Goal: Transaction & Acquisition: Purchase product/service

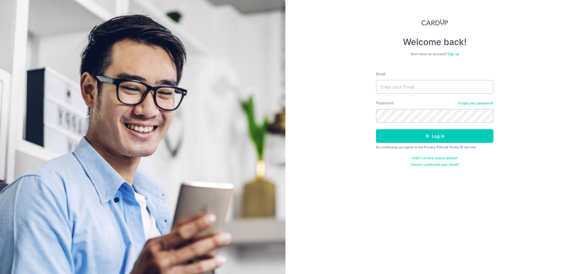
click at [408, 87] on input "Email" at bounding box center [434, 87] width 117 height 14
type input "[EMAIL_ADDRESS][DOMAIN_NAME]"
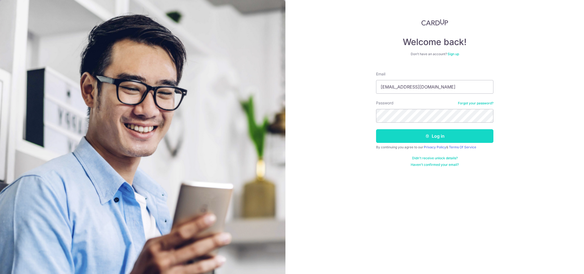
click at [445, 139] on button "Log in" at bounding box center [434, 136] width 117 height 14
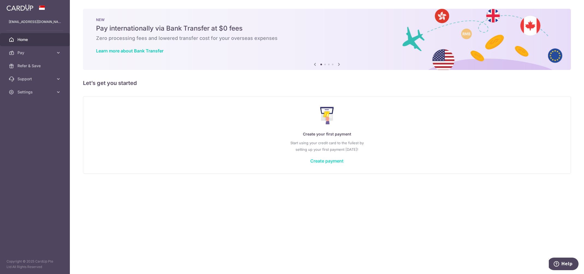
click at [331, 161] on link "Create payment" at bounding box center [326, 160] width 33 height 5
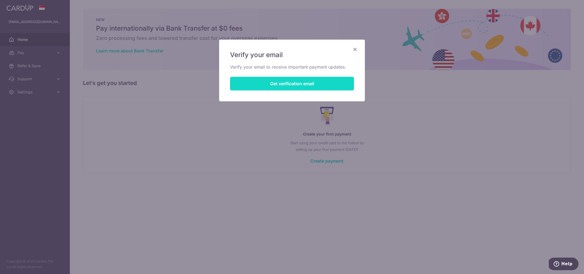
click at [296, 81] on button "Get verification email" at bounding box center [292, 84] width 124 height 14
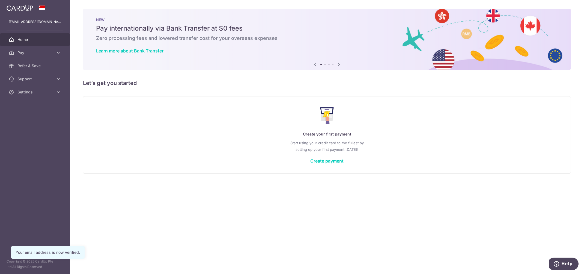
click at [319, 157] on div "Create your first payment Start using your credit card to the fullest by settin…" at bounding box center [327, 134] width 475 height 65
click at [319, 160] on link "Create payment" at bounding box center [326, 160] width 33 height 5
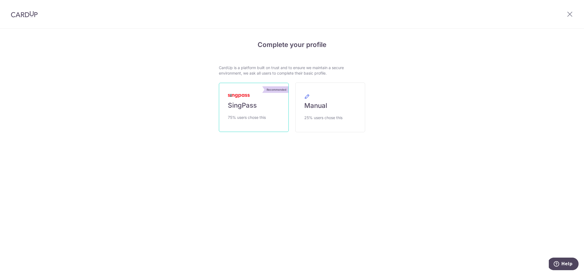
click at [249, 97] on img at bounding box center [239, 96] width 22 height 4
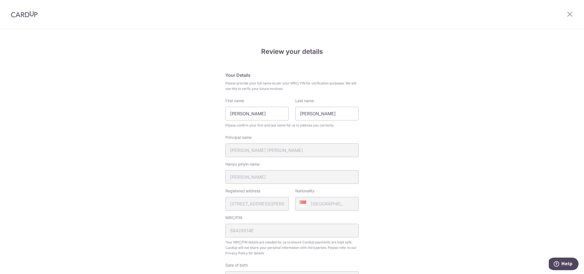
scroll to position [153, 0]
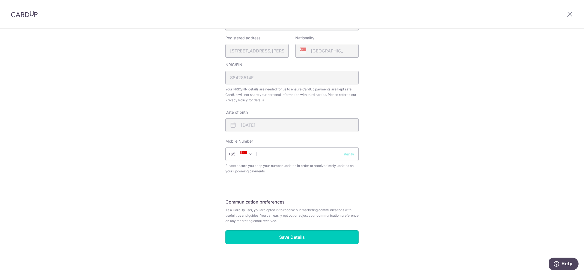
drag, startPoint x: 266, startPoint y: 241, endPoint x: 329, endPoint y: 147, distance: 113.0
click at [330, 147] on div "Review your details Your Details Please provide your full name as per your NRIC…" at bounding box center [292, 69] width 133 height 350
click at [323, 157] on input "text" at bounding box center [292, 154] width 133 height 14
type input "96687718"
click at [348, 156] on button "Verify" at bounding box center [349, 153] width 11 height 5
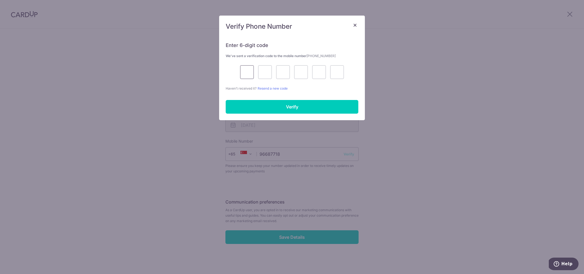
click at [247, 73] on input "text" at bounding box center [247, 72] width 14 height 14
type input "4"
type input "8"
type input "1"
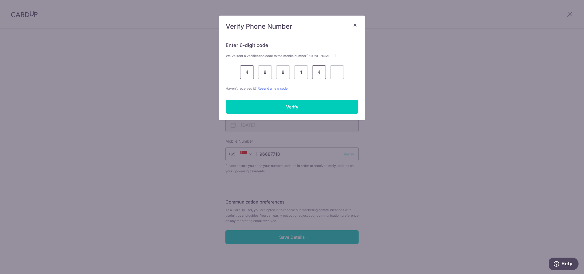
type input "4"
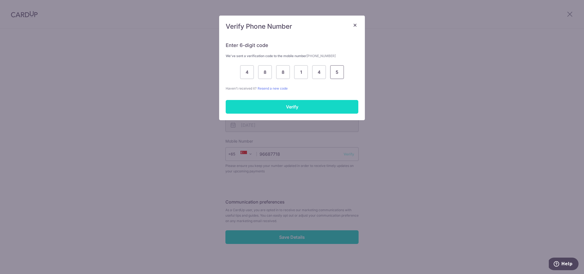
type input "5"
click at [276, 106] on input "Verify" at bounding box center [292, 107] width 133 height 14
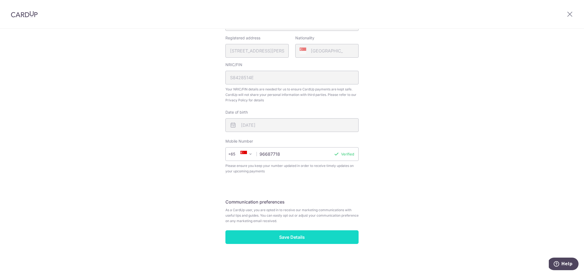
click at [331, 240] on input "Save Details" at bounding box center [292, 237] width 133 height 14
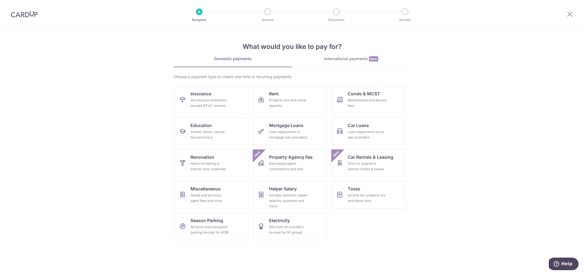
click at [361, 58] on div "International payments New" at bounding box center [351, 59] width 119 height 6
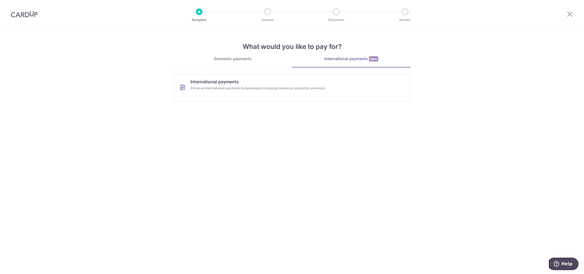
click at [236, 64] on link "Domestic payments" at bounding box center [233, 61] width 119 height 11
